Goal: Task Accomplishment & Management: Complete application form

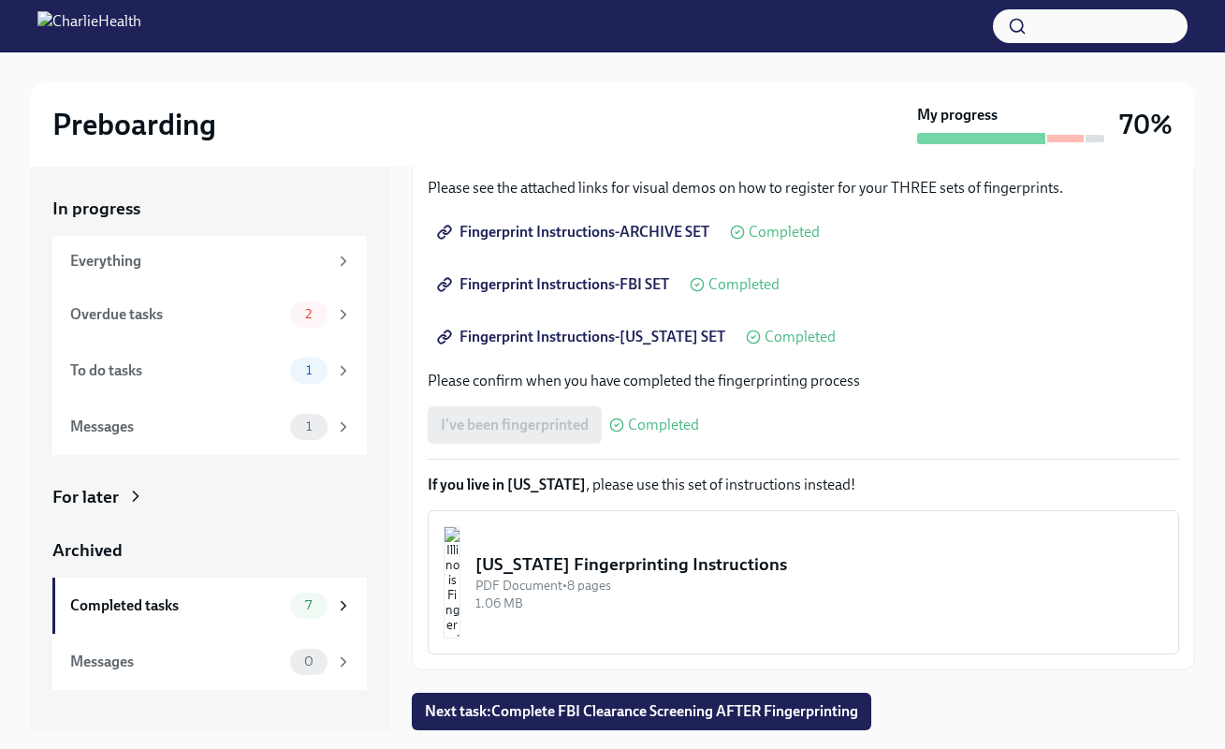
scroll to position [284, 0]
click at [639, 710] on span "Next task : Complete FBI Clearance Screening AFTER Fingerprinting" at bounding box center [641, 711] width 433 height 19
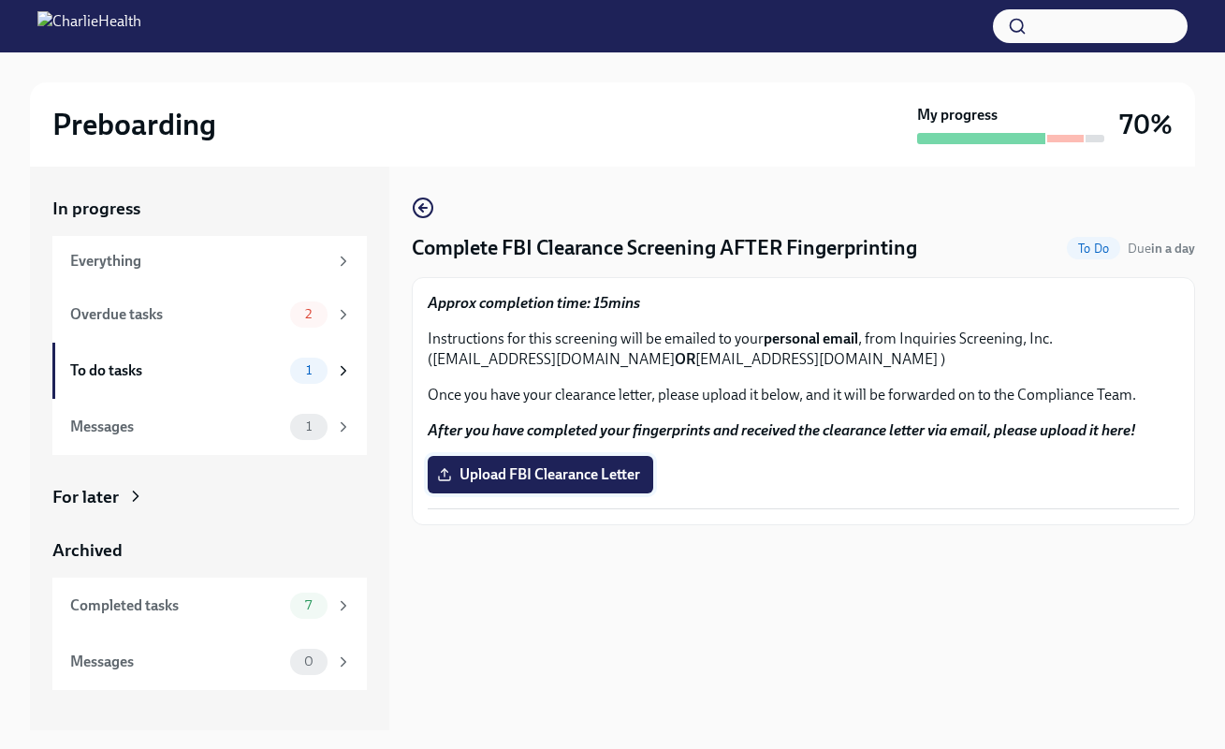
click at [529, 471] on span "Upload FBI Clearance Letter" at bounding box center [540, 474] width 199 height 19
click at [0, 0] on input "Upload FBI Clearance Letter" at bounding box center [0, 0] width 0 height 0
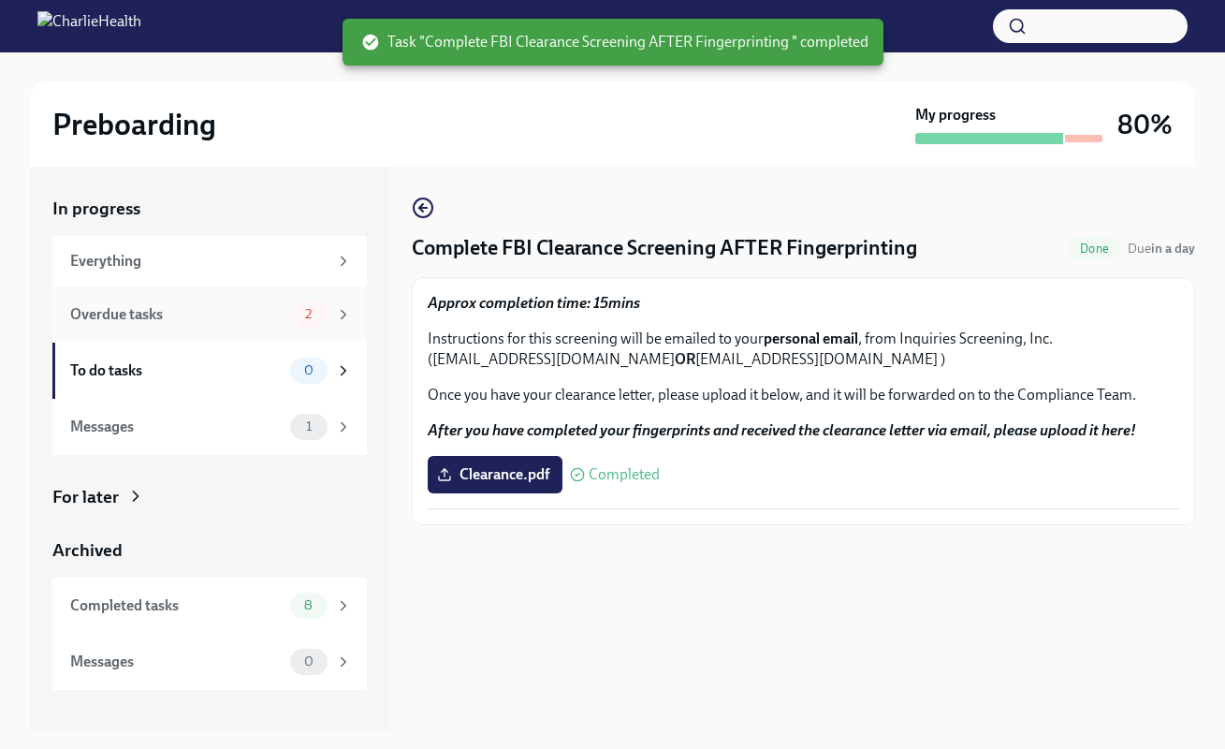
click at [281, 314] on div "Overdue tasks" at bounding box center [176, 314] width 212 height 21
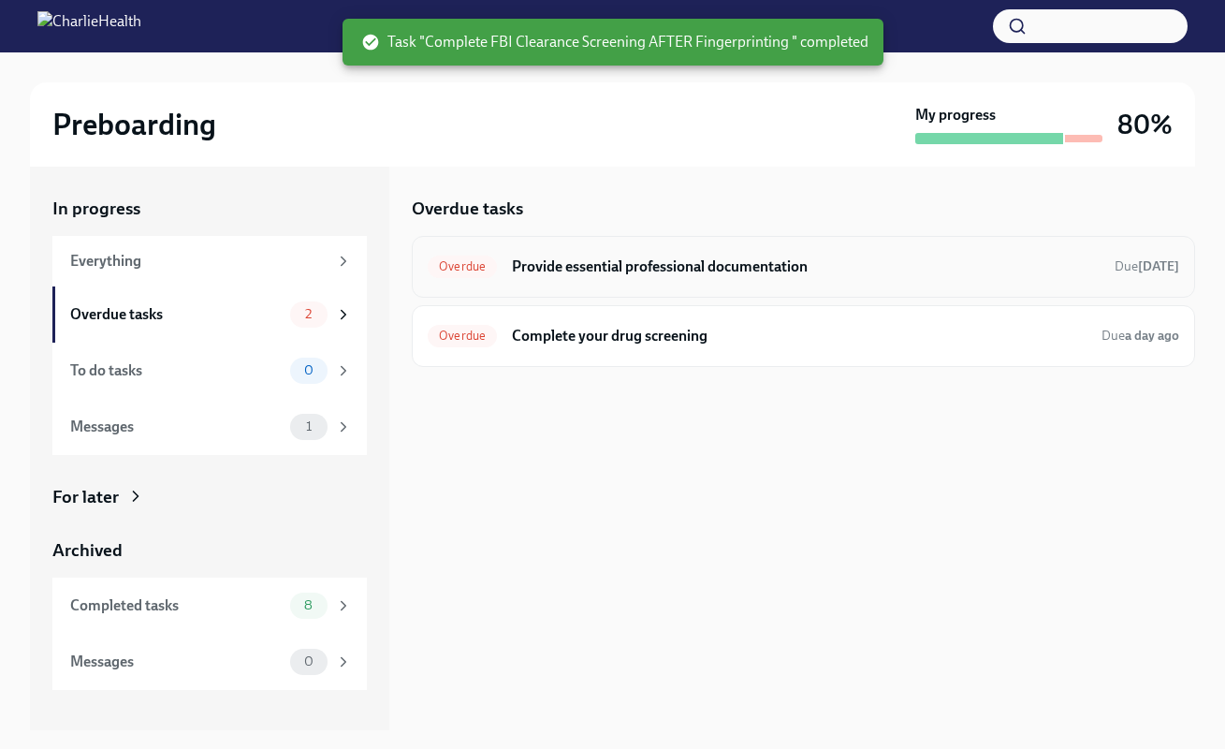
click at [889, 259] on h6 "Provide essential professional documentation" at bounding box center [806, 266] width 588 height 21
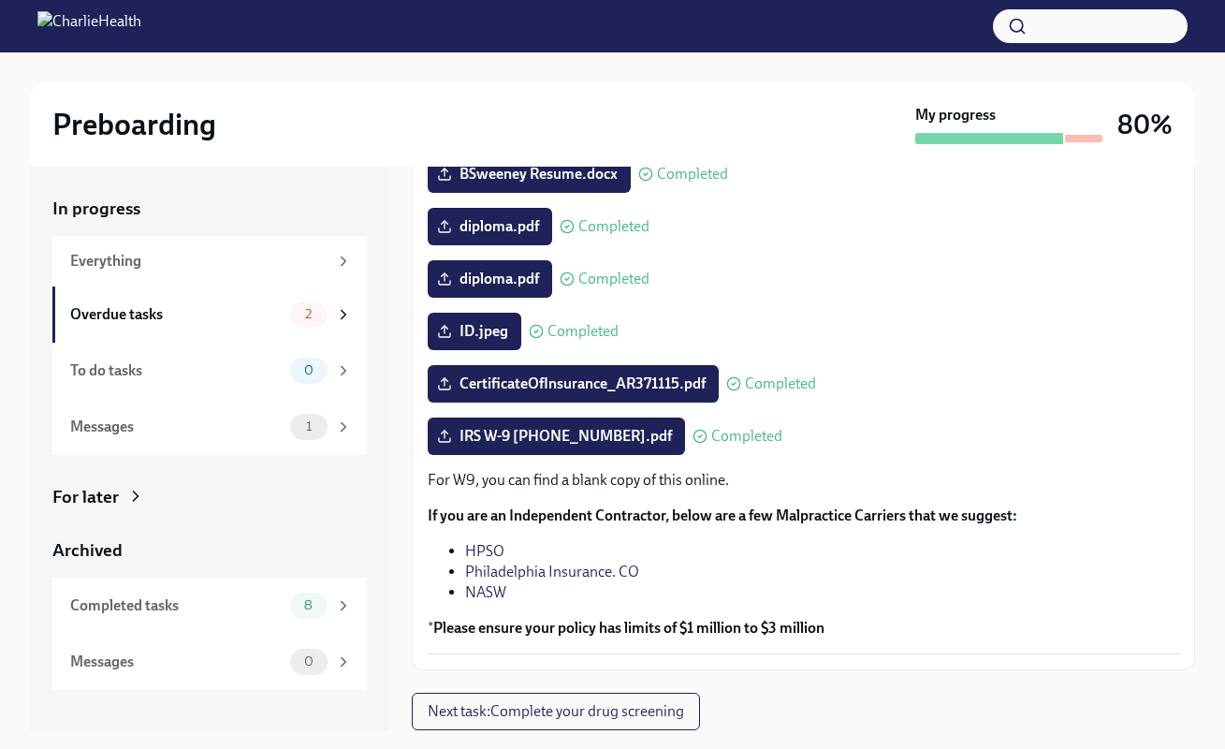
scroll to position [282, 0]
click at [200, 419] on div "Messages" at bounding box center [176, 427] width 212 height 21
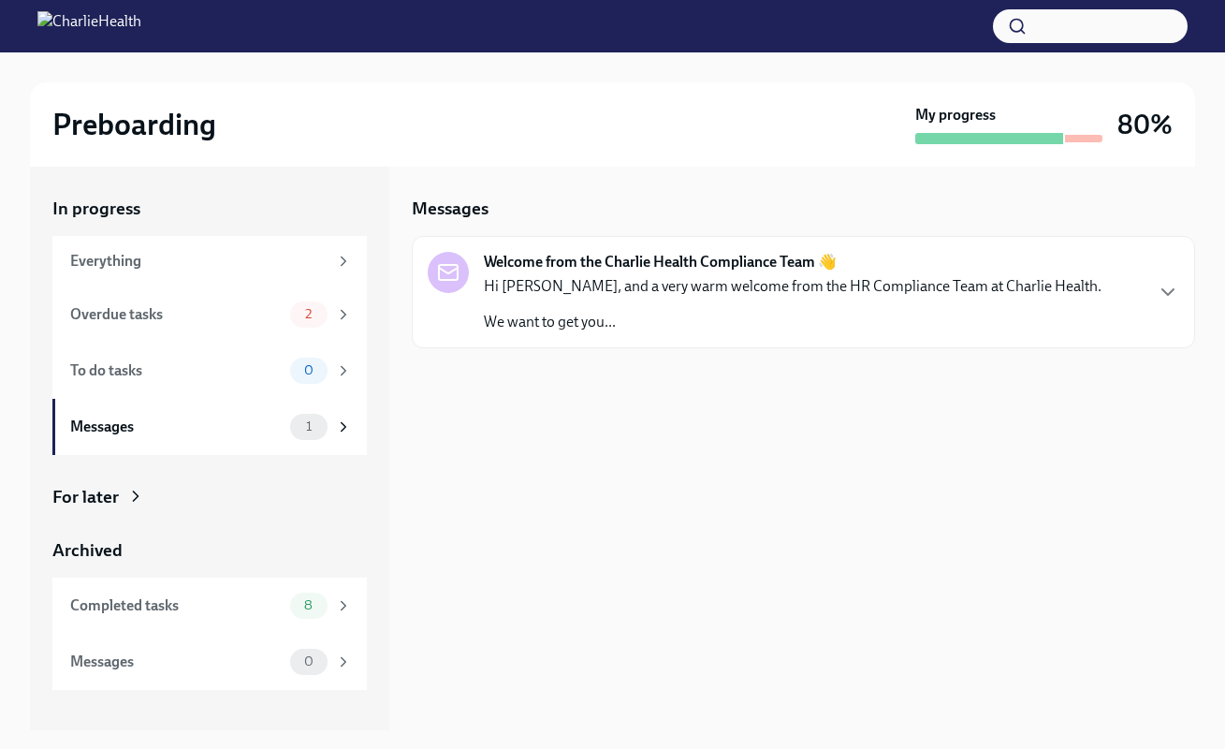
scroll to position [2, 0]
click at [690, 277] on p "Hi [PERSON_NAME], and a very warm welcome from the HR Compliance Team at Charli…" at bounding box center [793, 284] width 618 height 21
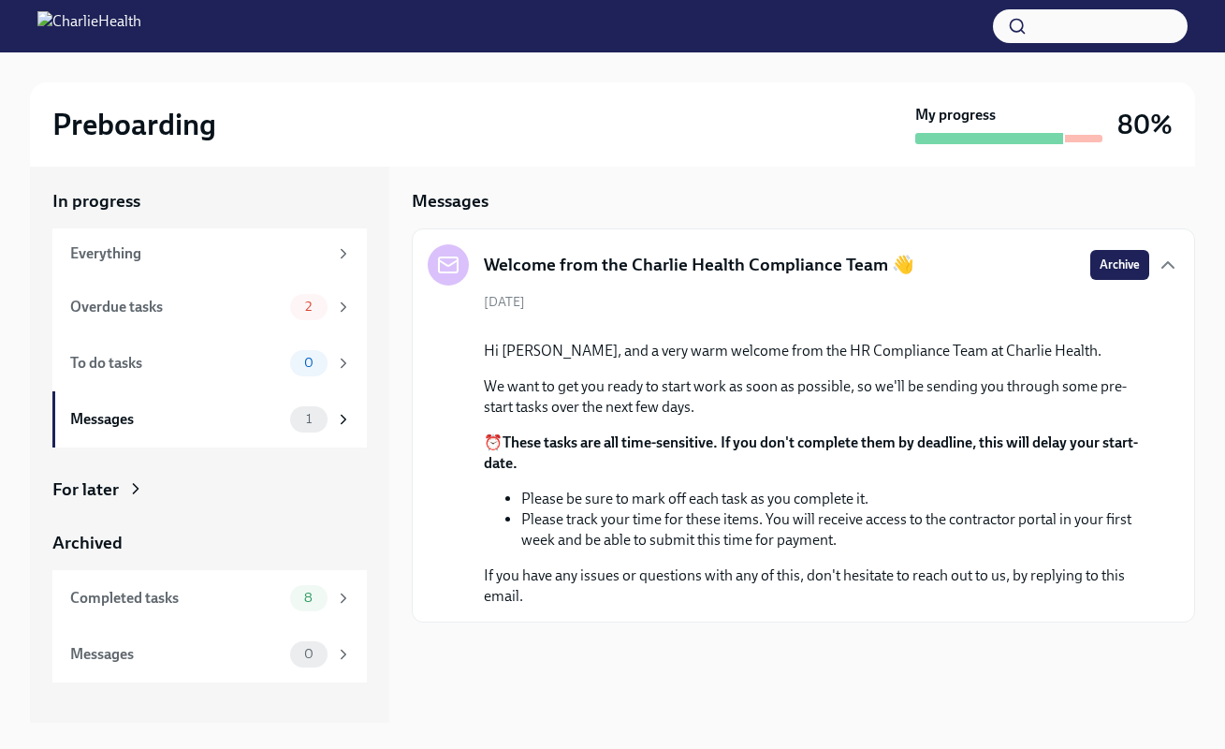
scroll to position [86, 0]
